Goal: Task Accomplishment & Management: Use online tool/utility

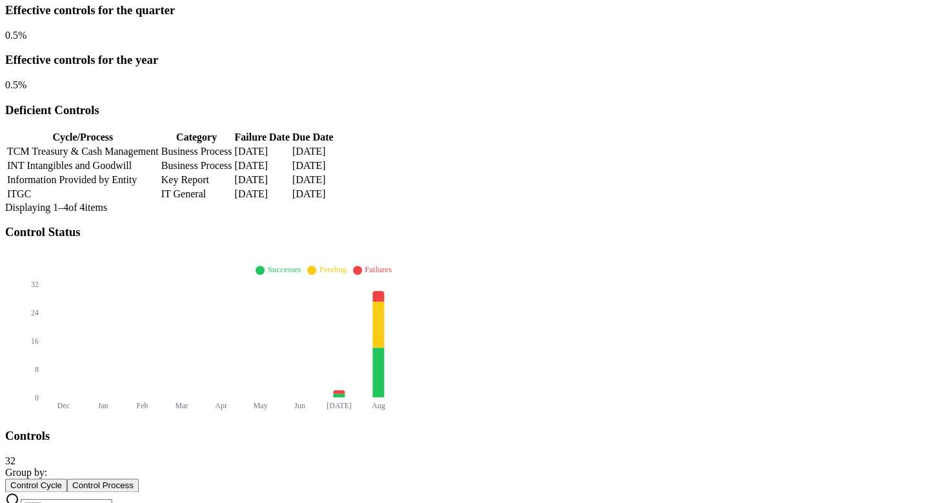
scroll to position [268, 0]
click at [112, 500] on input at bounding box center [67, 506] width 92 height 13
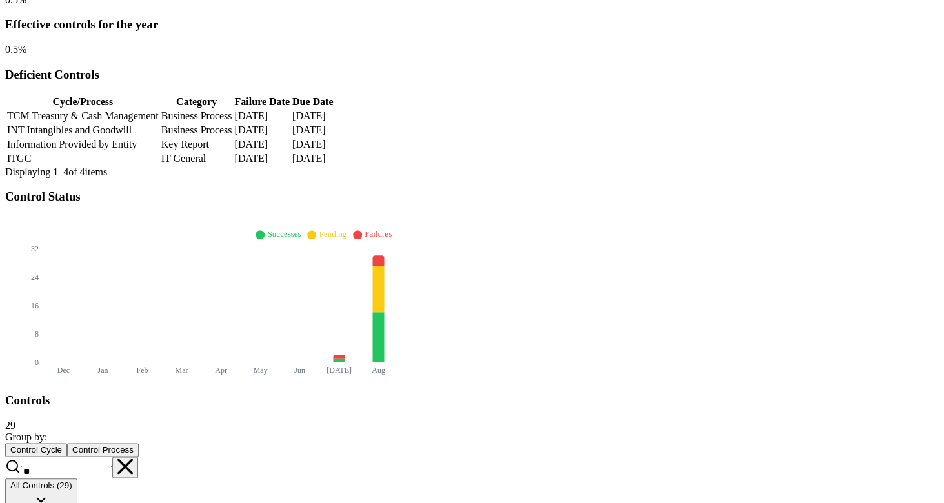
scroll to position [308, 0]
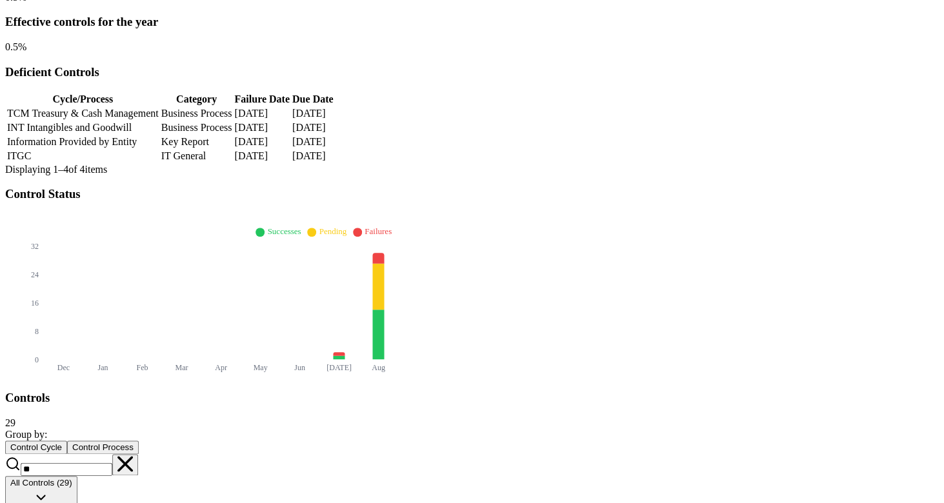
type input "**"
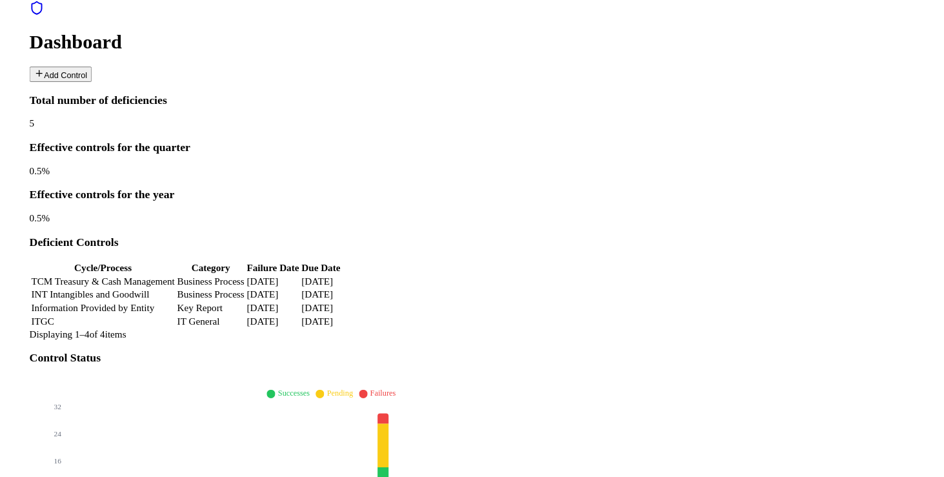
scroll to position [113, 0]
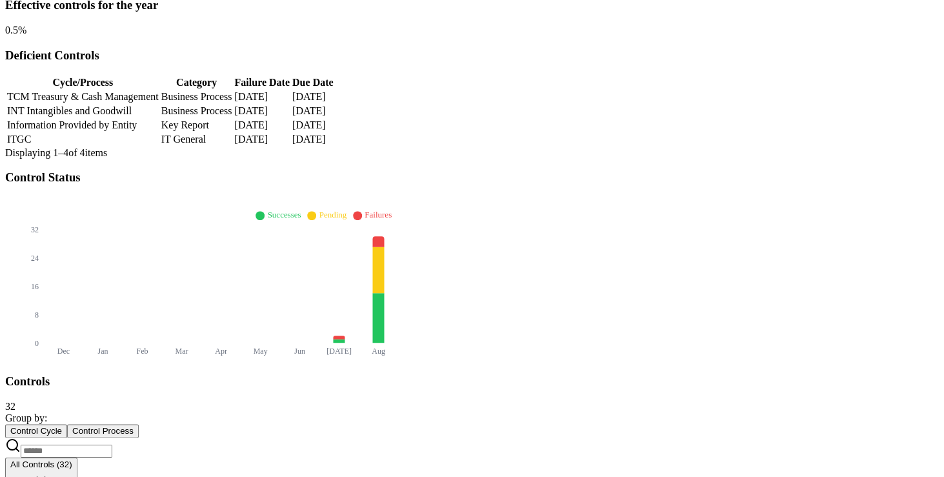
scroll to position [327, 0]
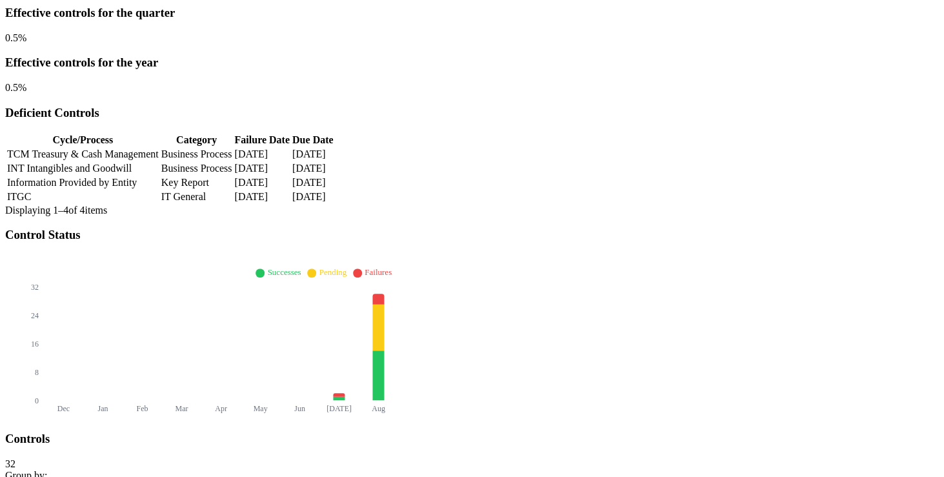
scroll to position [0, 0]
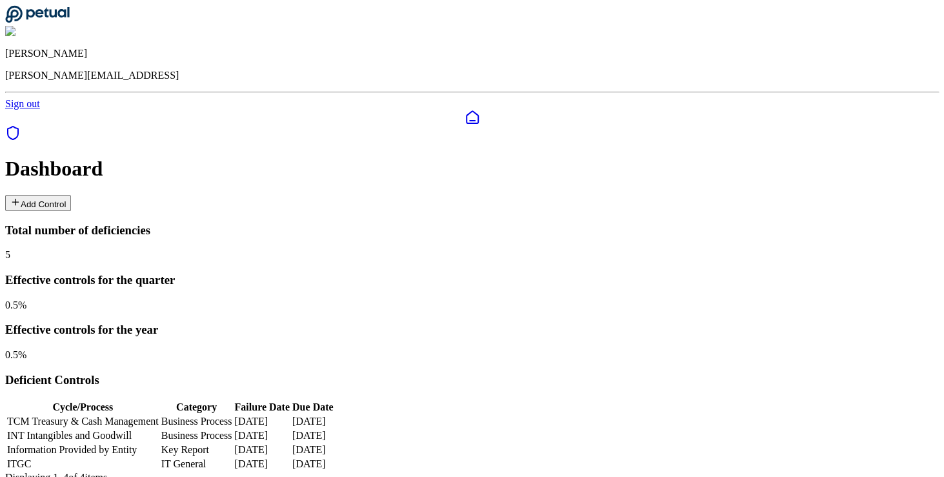
click at [71, 195] on button "Add Control" at bounding box center [38, 203] width 66 height 16
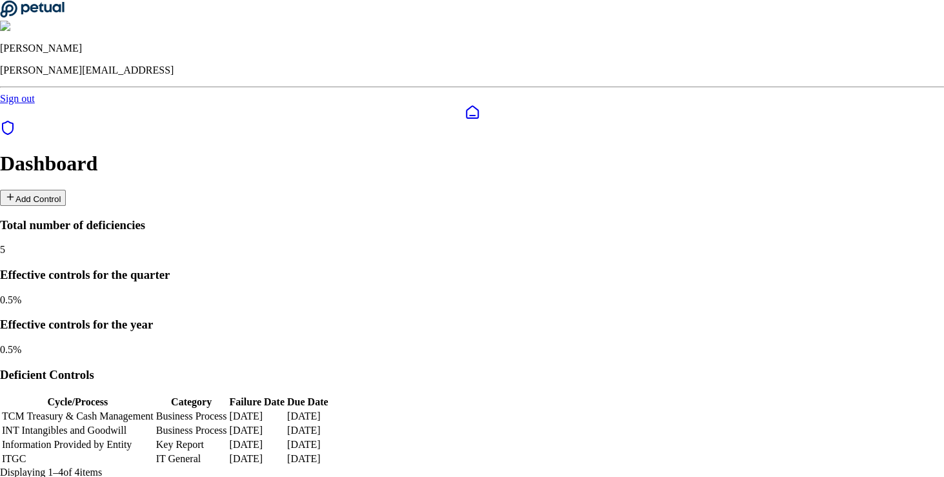
type input "**********"
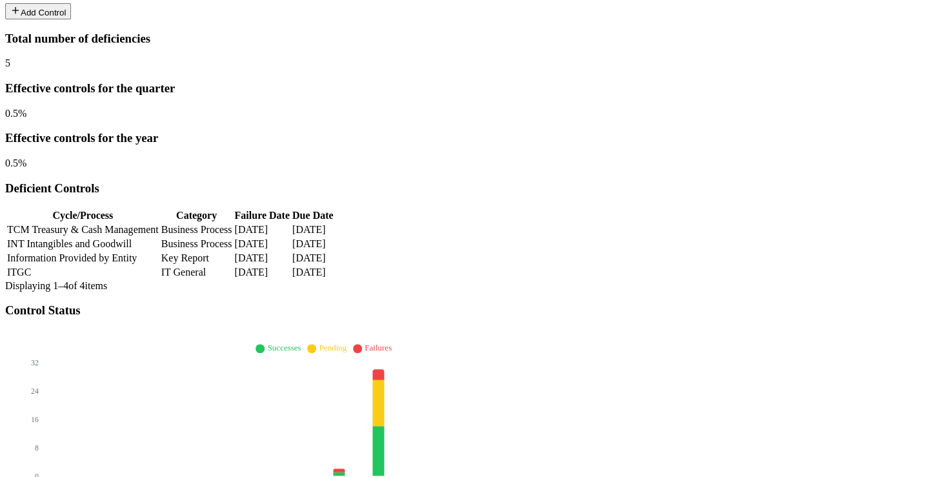
scroll to position [145, 0]
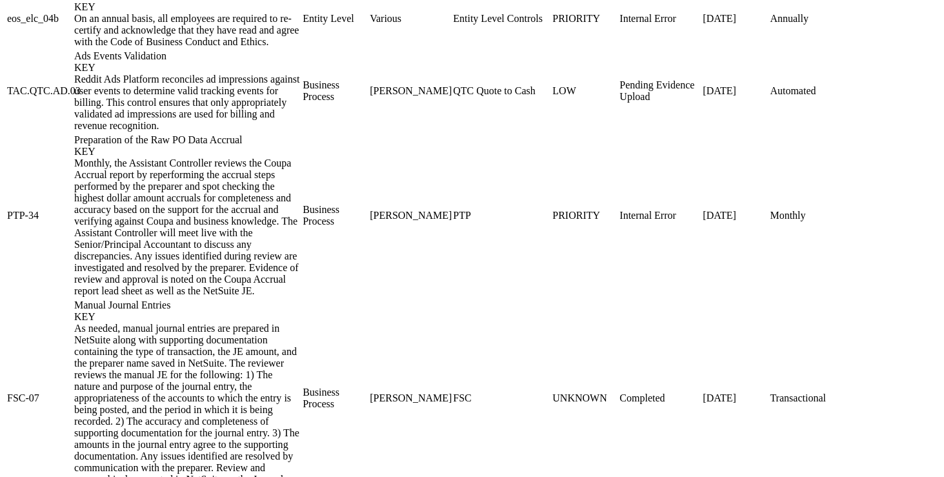
scroll to position [1185, 0]
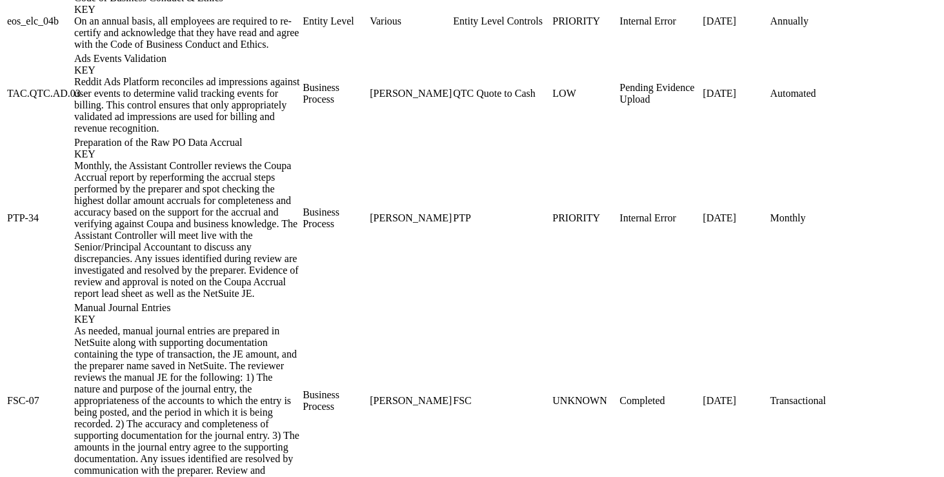
type input "***"
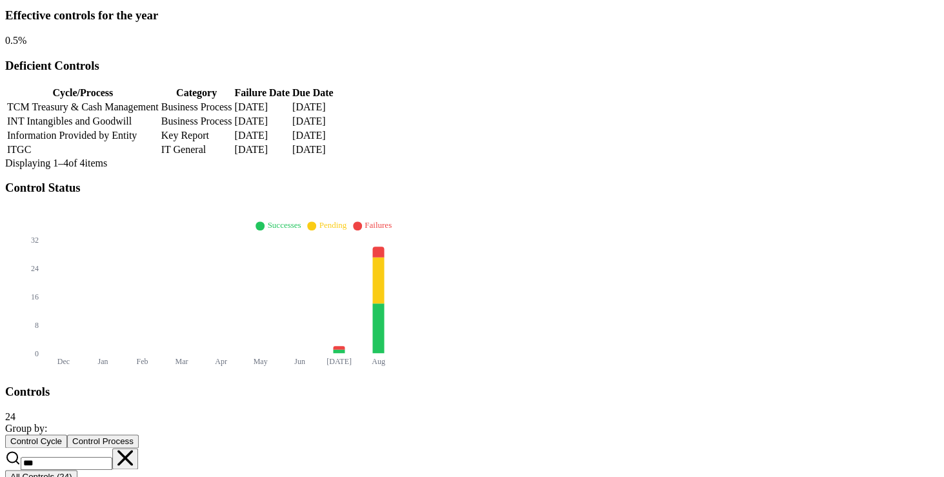
scroll to position [330, 0]
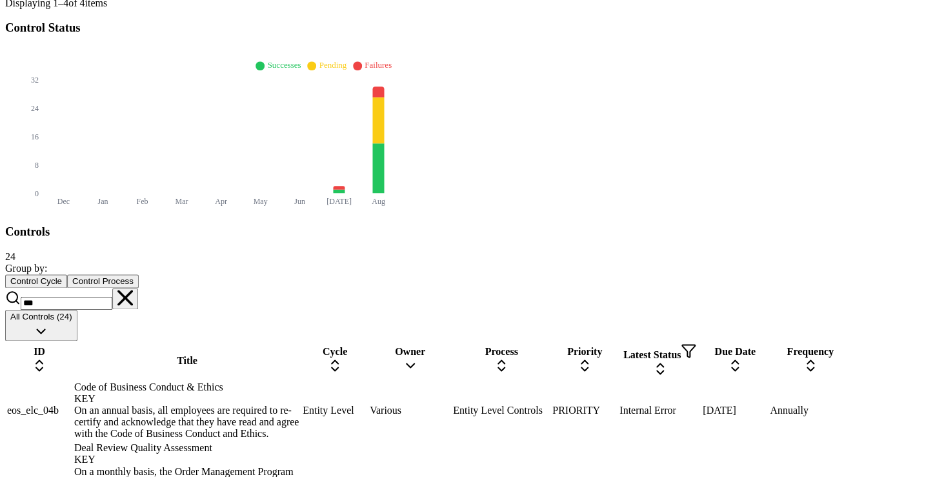
scroll to position [431, 0]
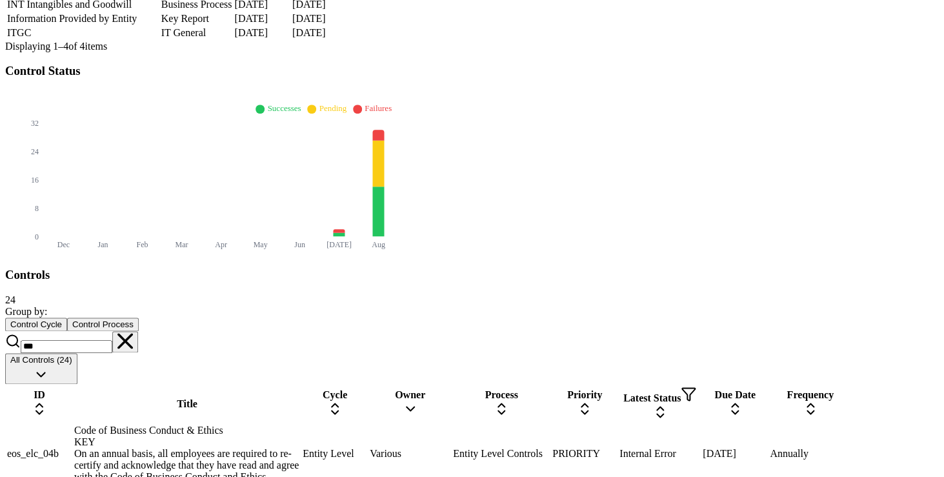
click at [418, 401] on icon at bounding box center [409, 408] width 15 height 15
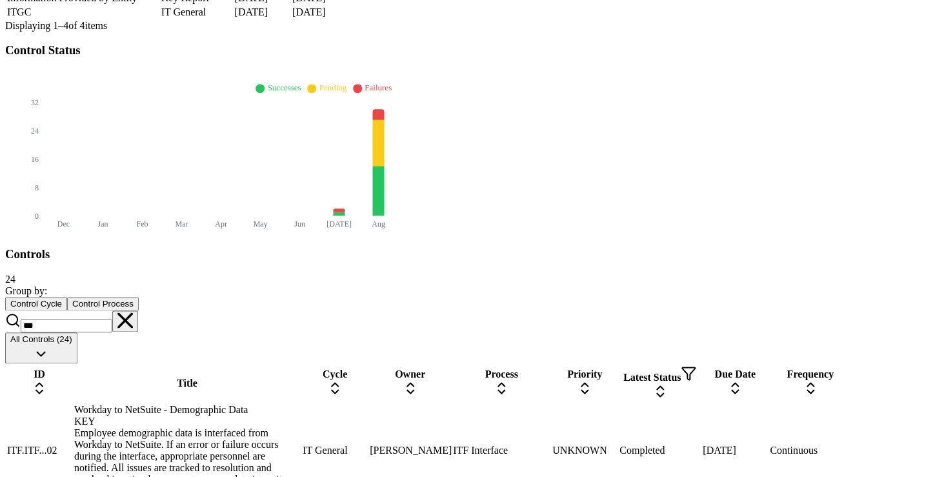
scroll to position [436, 0]
